Goal: Task Accomplishment & Management: Manage account settings

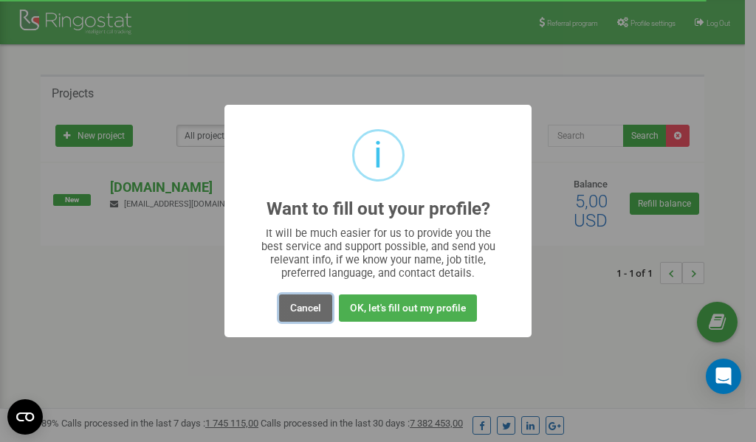
click at [314, 306] on button "Cancel" at bounding box center [305, 308] width 53 height 27
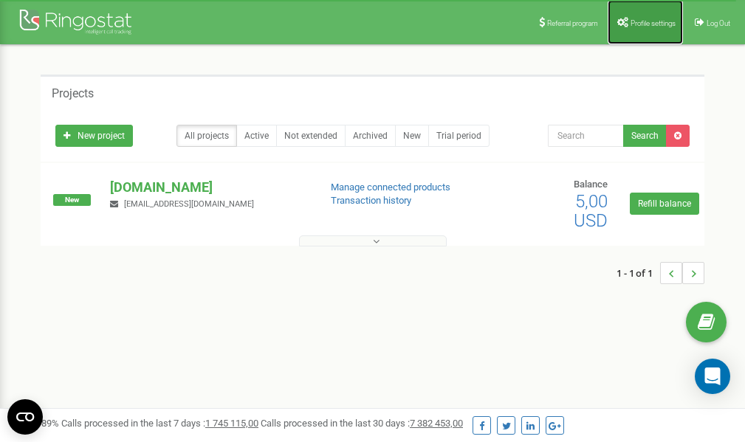
click at [636, 32] on link "Profile settings" at bounding box center [645, 22] width 75 height 44
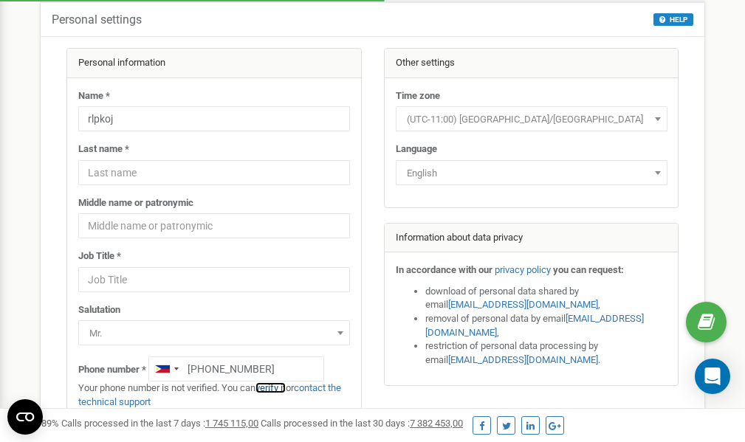
click at [276, 388] on link "verify it" at bounding box center [270, 387] width 30 height 11
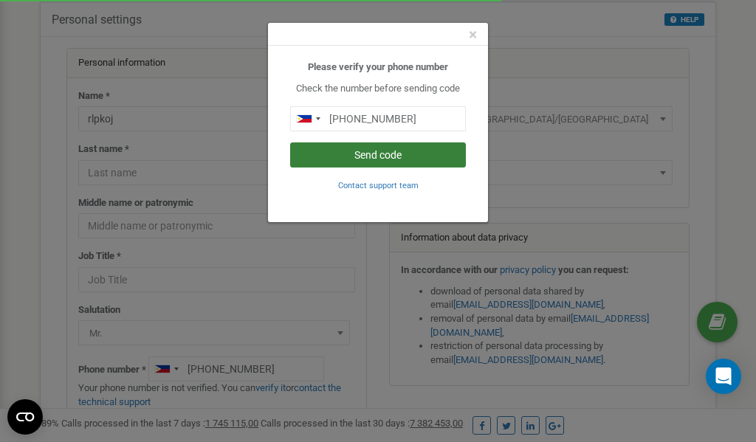
click at [393, 155] on button "Send code" at bounding box center [378, 154] width 176 height 25
